Goal: Task Accomplishment & Management: Manage account settings

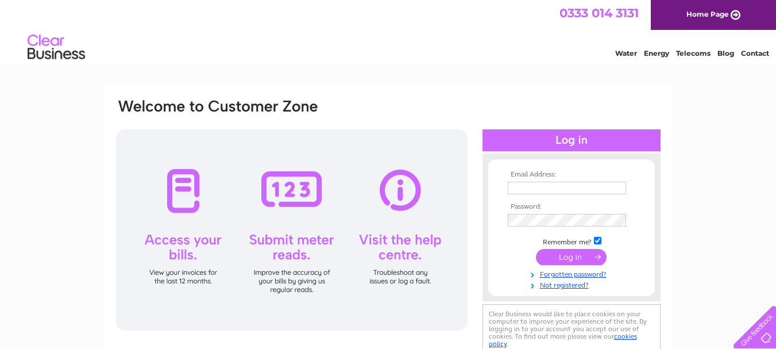
click at [542, 188] on input "text" at bounding box center [567, 188] width 118 height 13
type input "[EMAIL_ADDRESS][DOMAIN_NAME]"
click at [575, 255] on input "submit" at bounding box center [571, 257] width 71 height 16
